Goal: Task Accomplishment & Management: Manage account settings

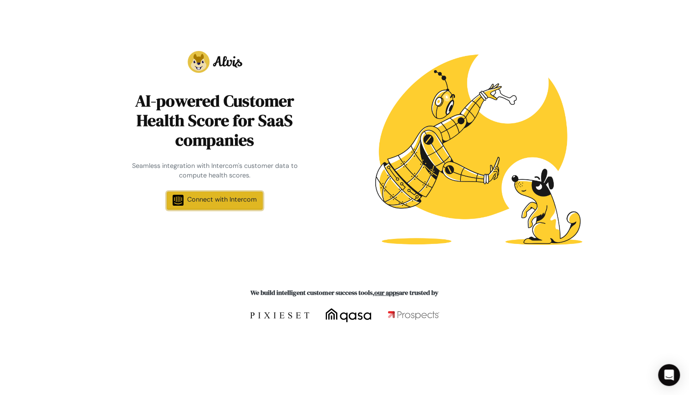
drag, startPoint x: 0, startPoint y: 0, endPoint x: 222, endPoint y: 201, distance: 299.7
click at [222, 201] on span "Connect with Intercom" at bounding box center [222, 199] width 70 height 8
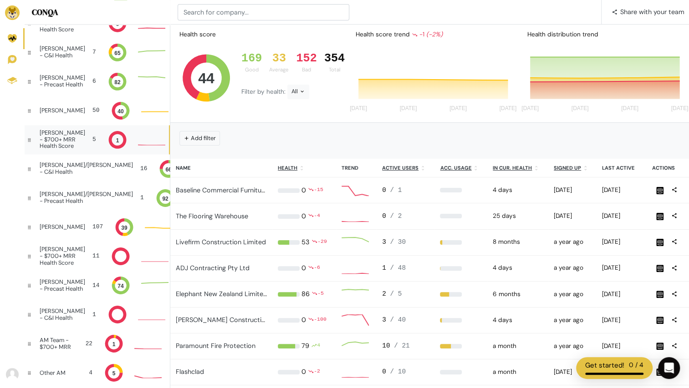
click at [65, 135] on div "David - $700+ MRR Health Score" at bounding box center [63, 140] width 46 height 20
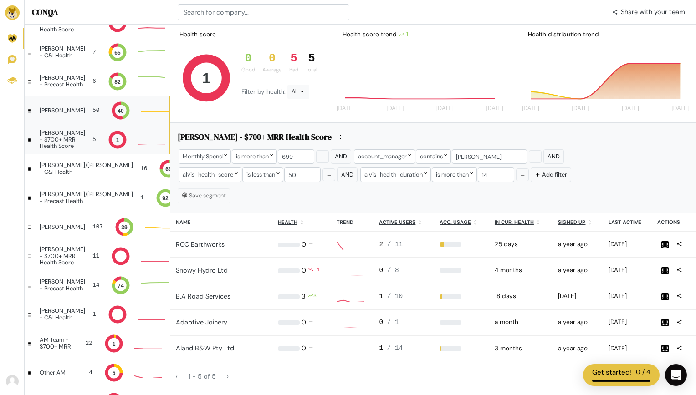
click at [67, 108] on div "David 50 40" at bounding box center [97, 110] width 144 height 29
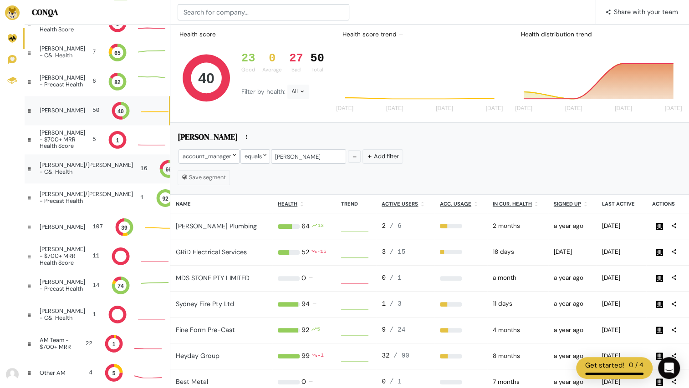
scroll to position [7, 8]
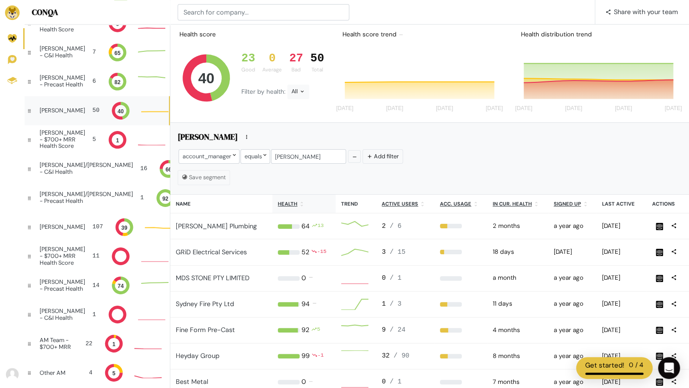
click at [292, 197] on th "Health" at bounding box center [303, 204] width 63 height 19
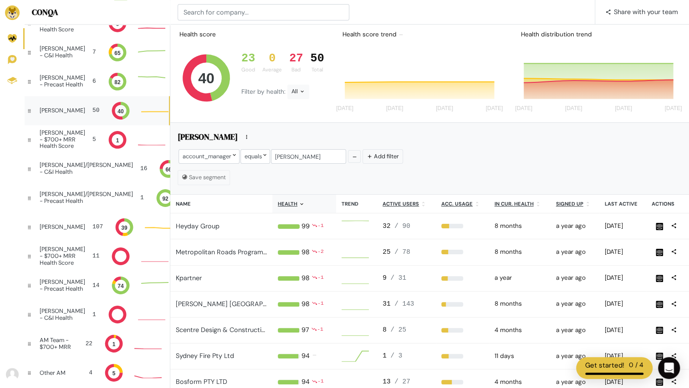
scroll to position [4, 23]
click at [307, 198] on th "Health" at bounding box center [304, 204] width 64 height 19
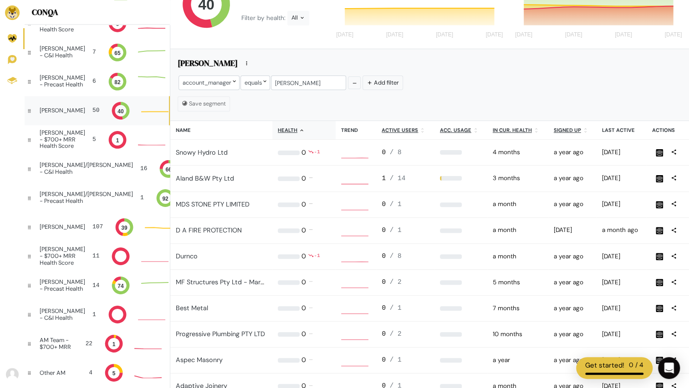
click at [517, 92] on div "account_manager equals Pete Simons Add filter" at bounding box center [430, 84] width 504 height 18
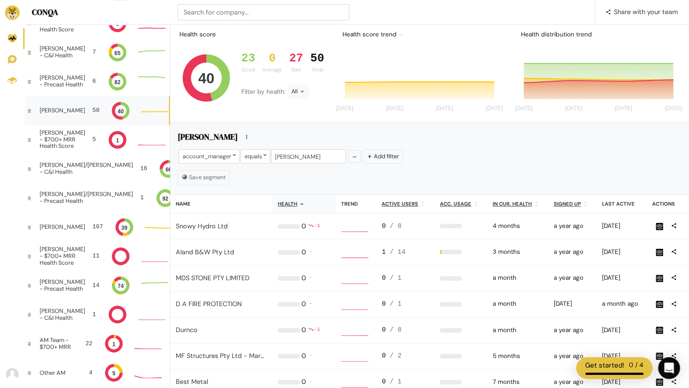
click at [468, 173] on div "Save segment" at bounding box center [430, 177] width 504 height 15
